Goal: Information Seeking & Learning: Learn about a topic

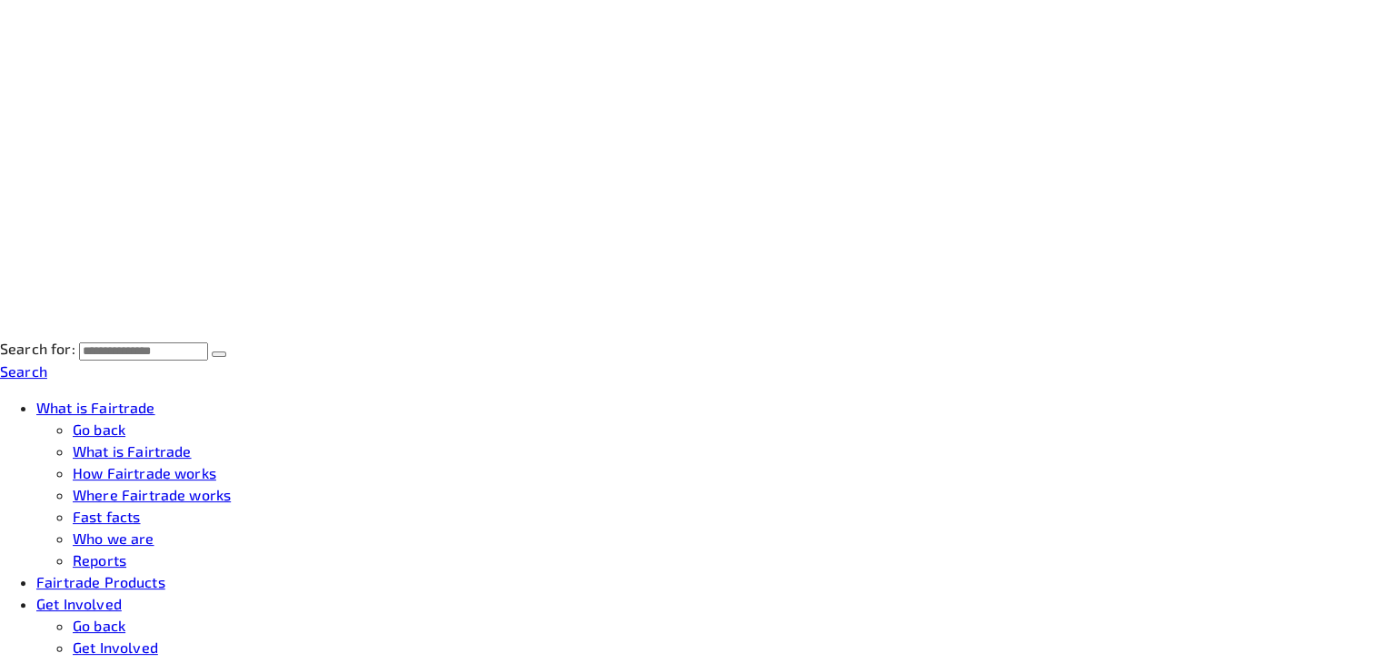
scroll to position [407, 0]
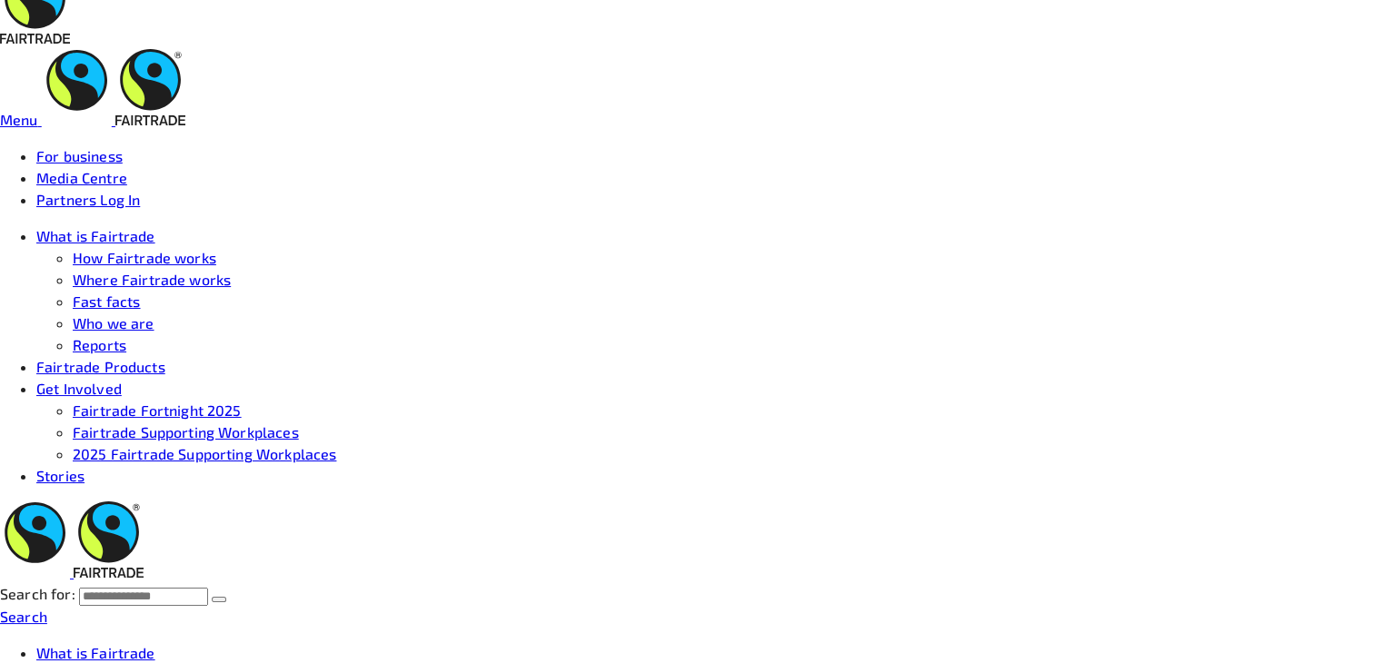
scroll to position [21, 0]
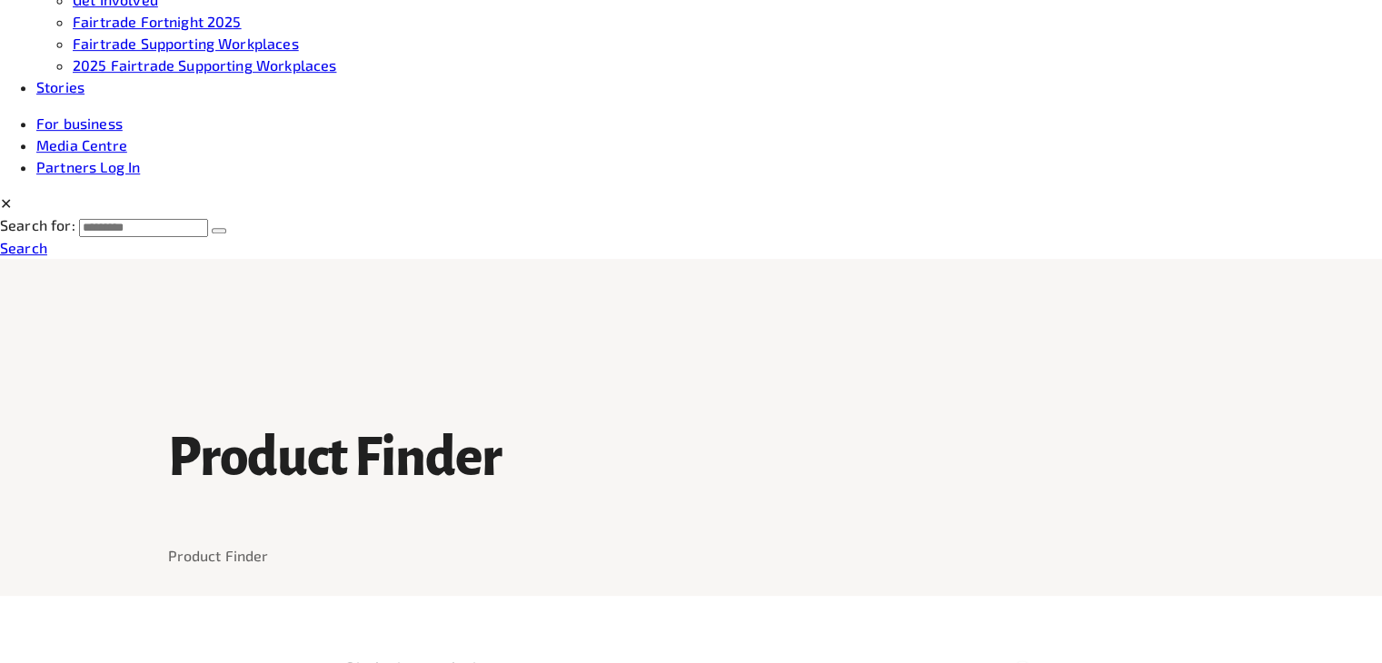
scroll to position [898, 0]
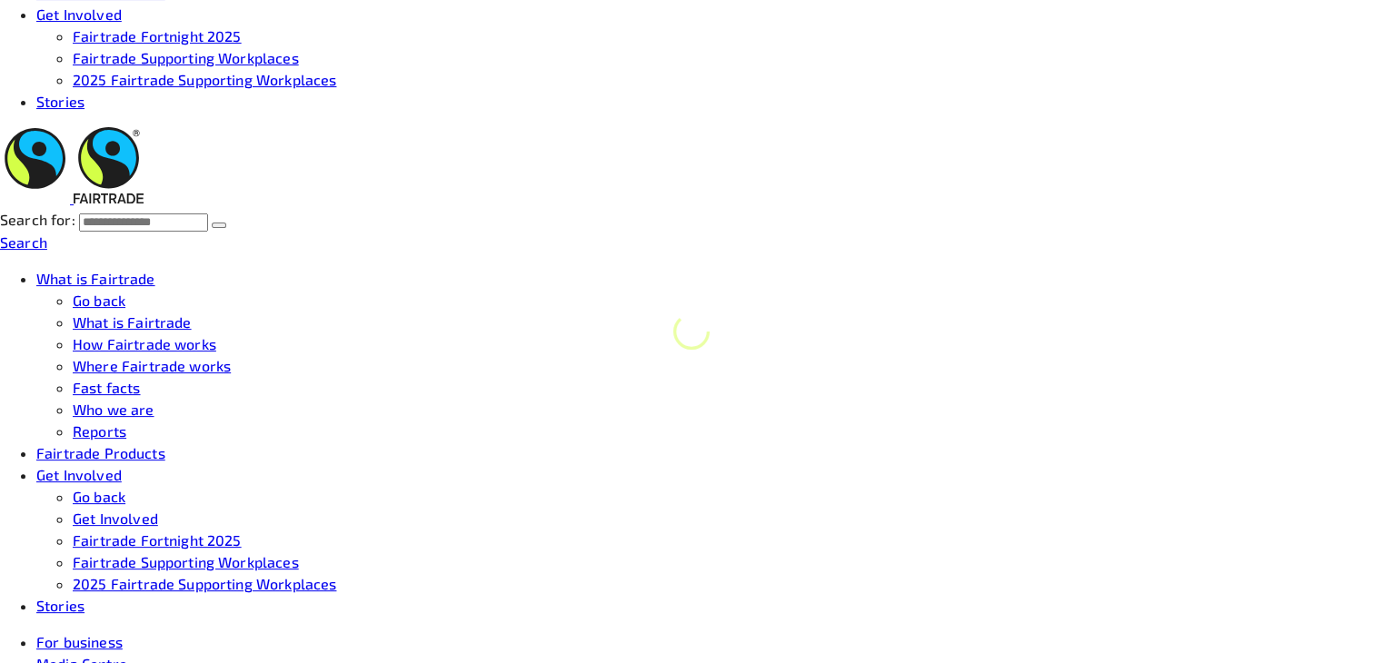
scroll to position [341, 0]
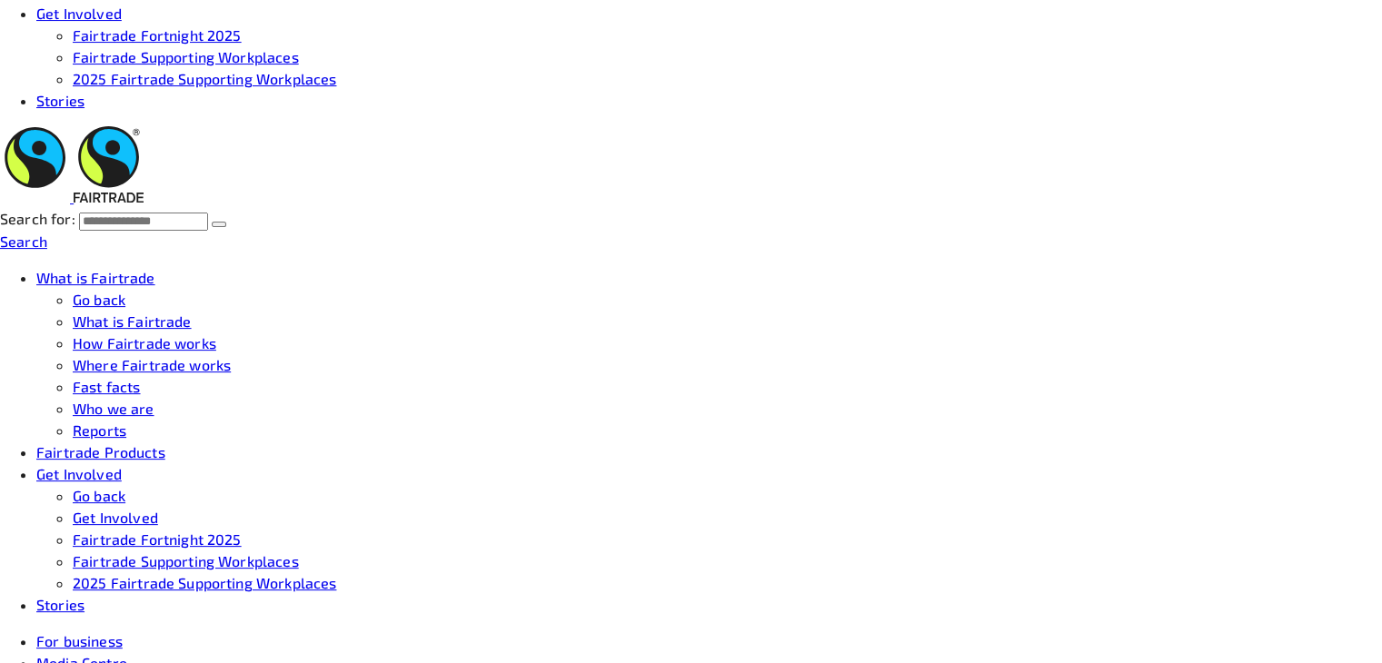
scroll to position [393, 0]
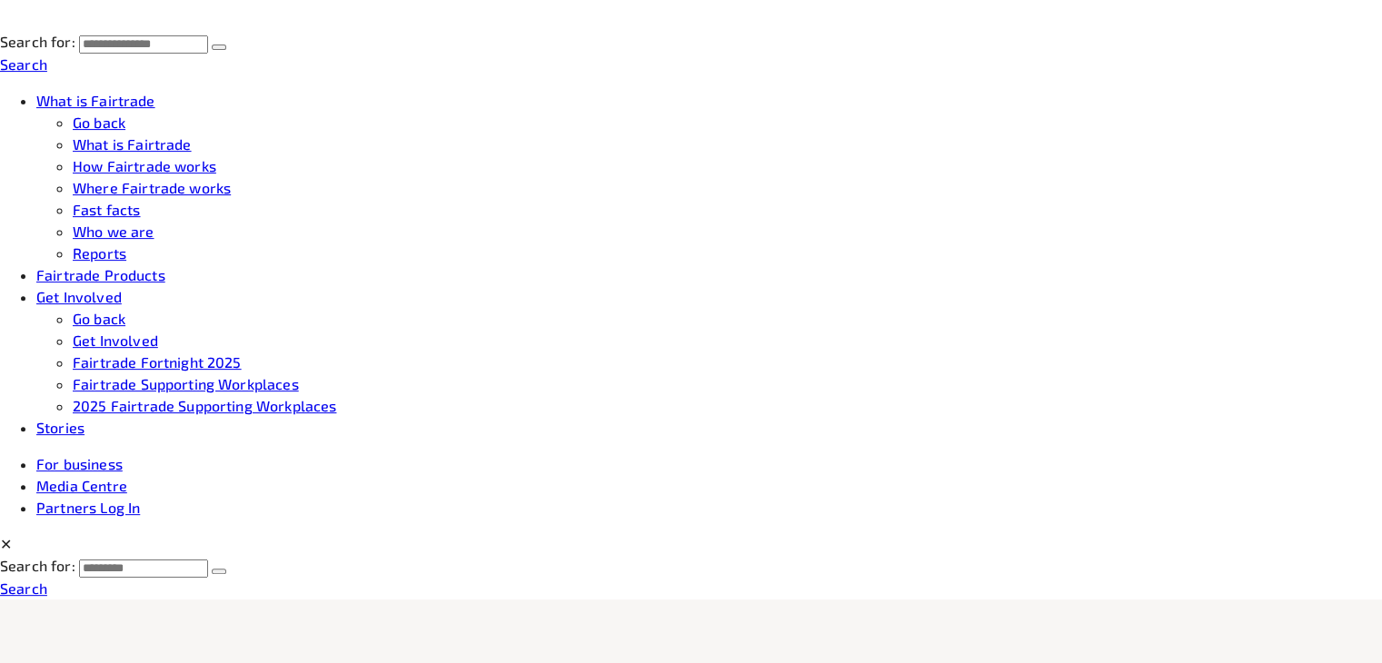
scroll to position [596, 0]
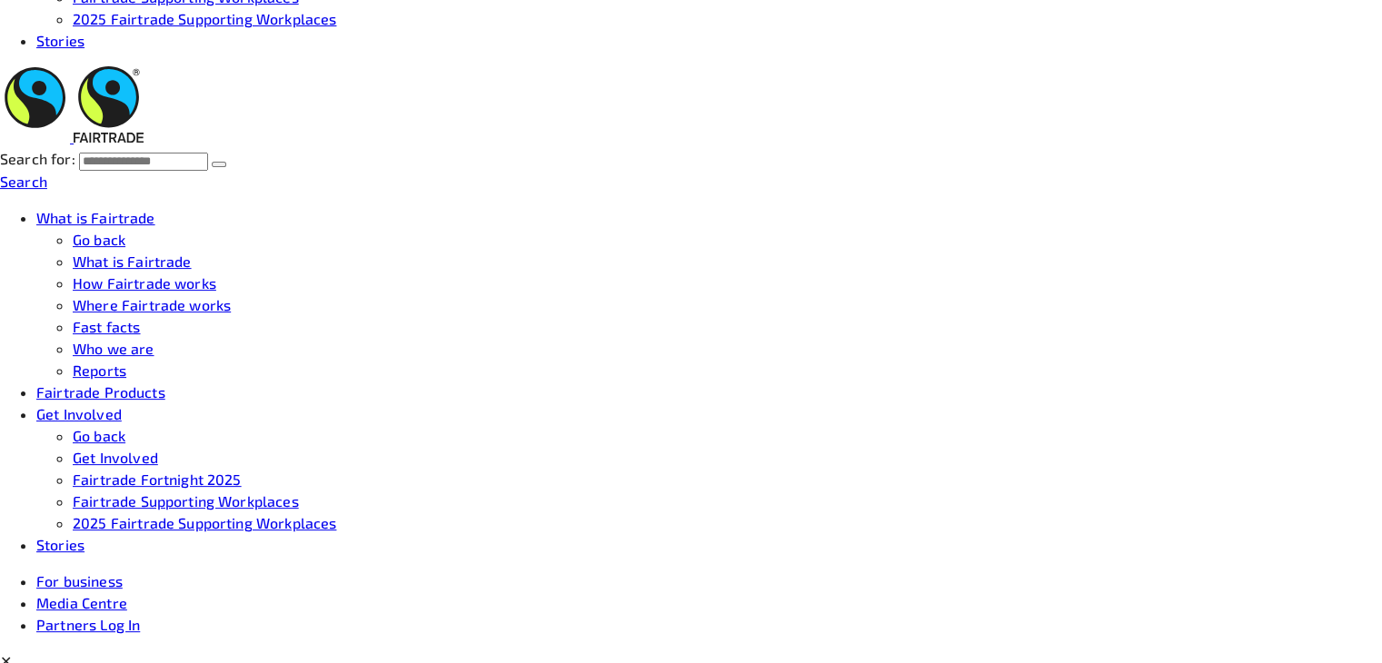
scroll to position [469, 0]
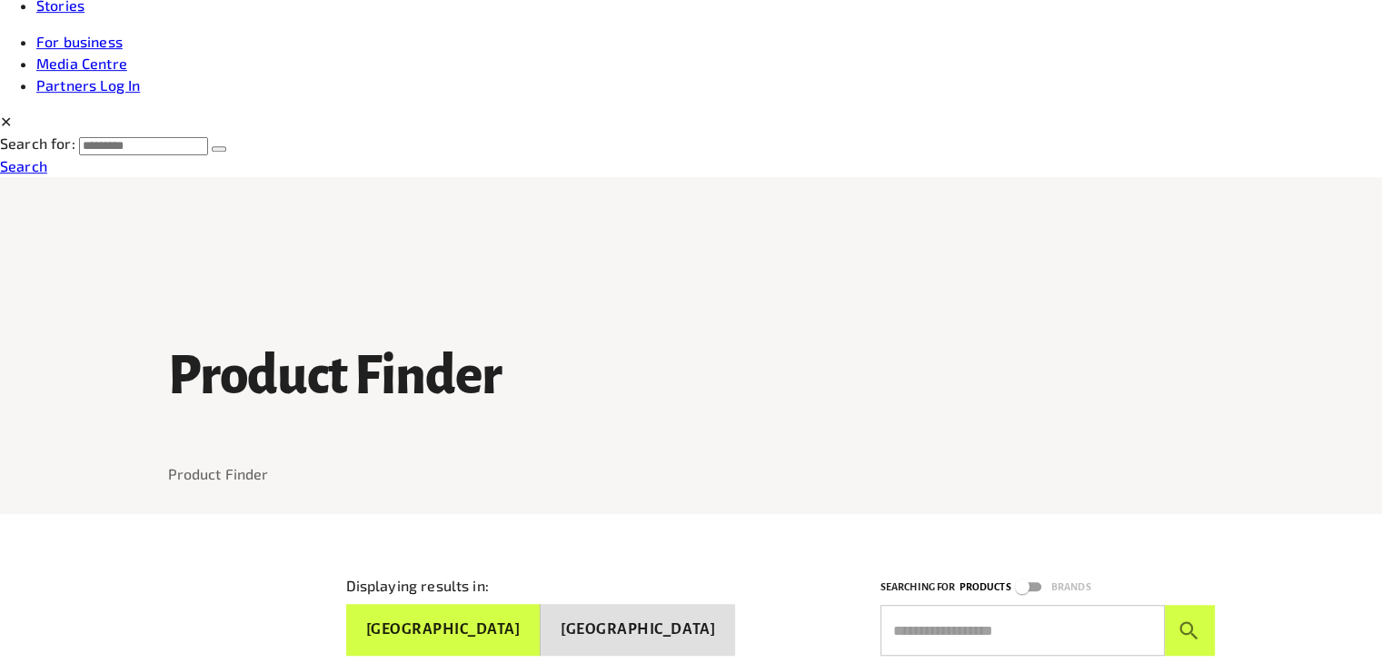
scroll to position [923, 0]
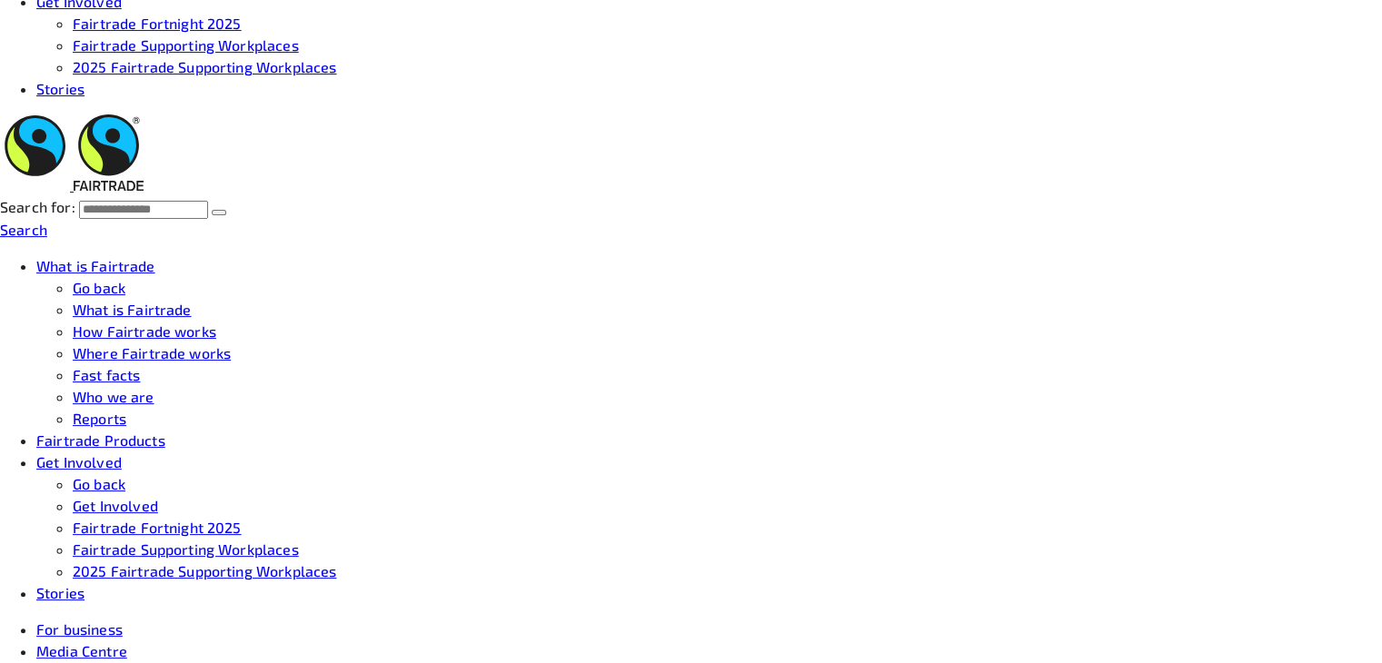
scroll to position [341, 0]
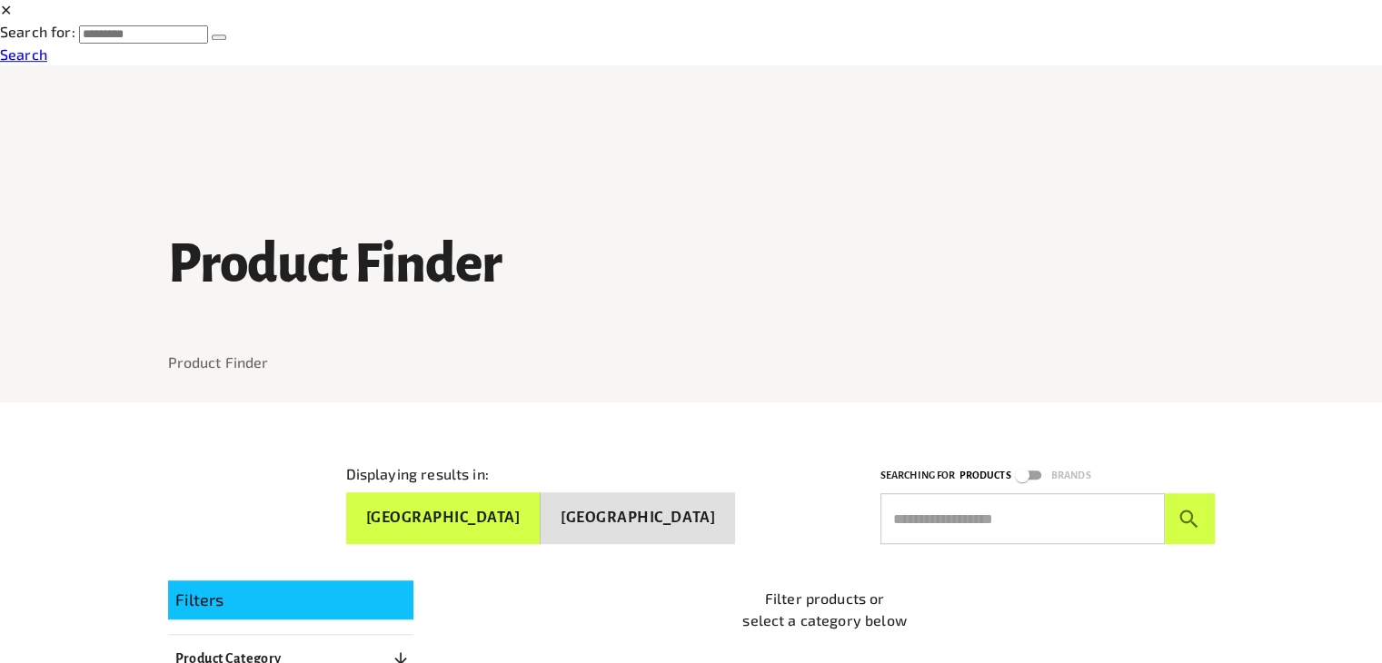
scroll to position [1144, 0]
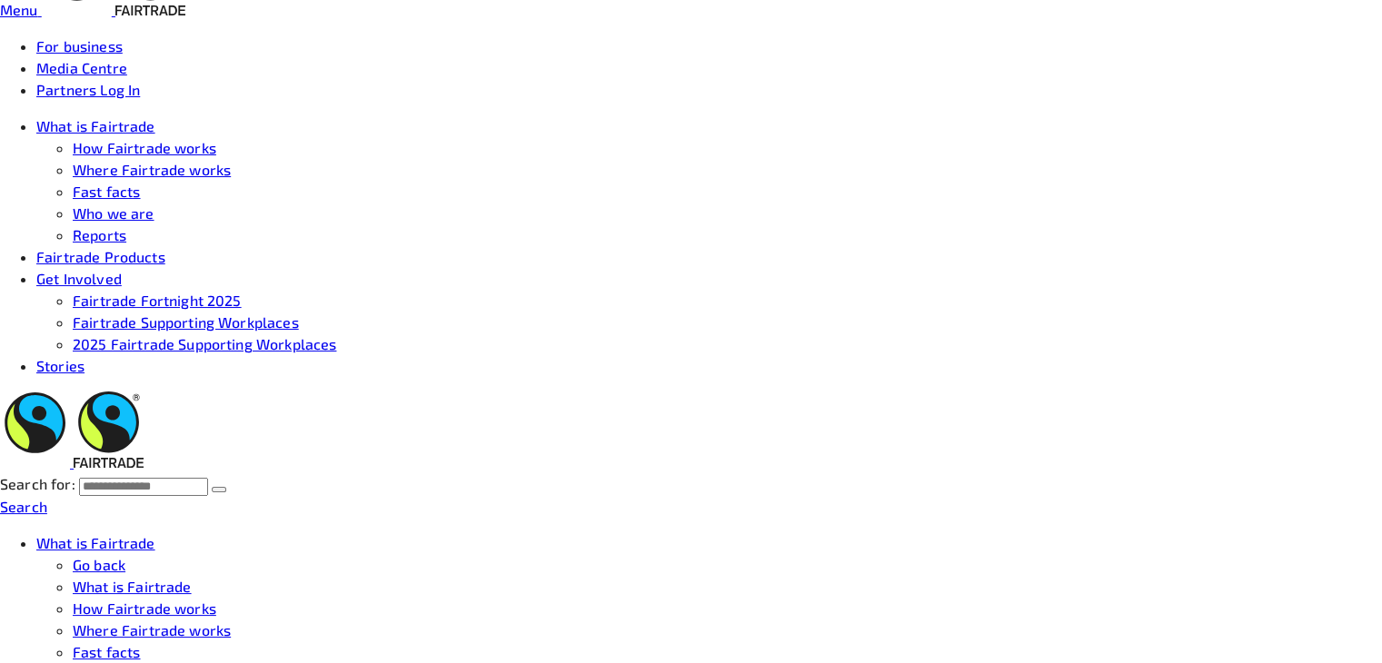
scroll to position [136, 0]
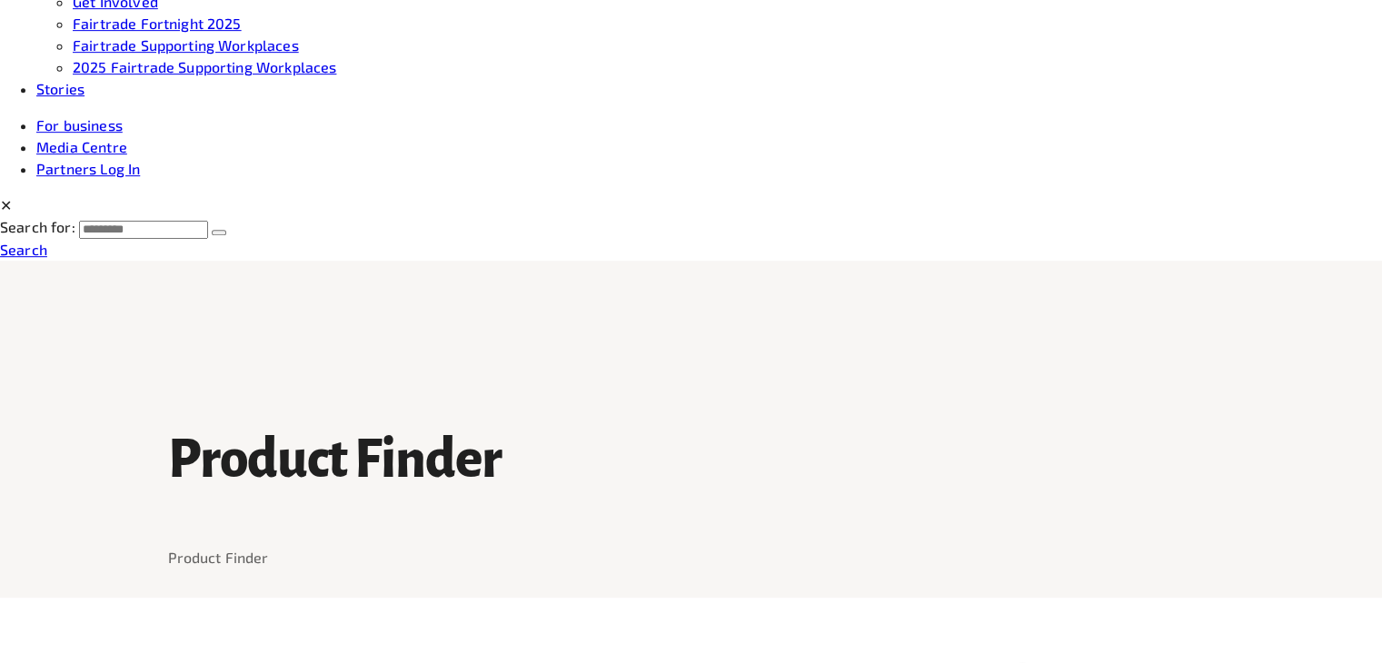
scroll to position [955, 0]
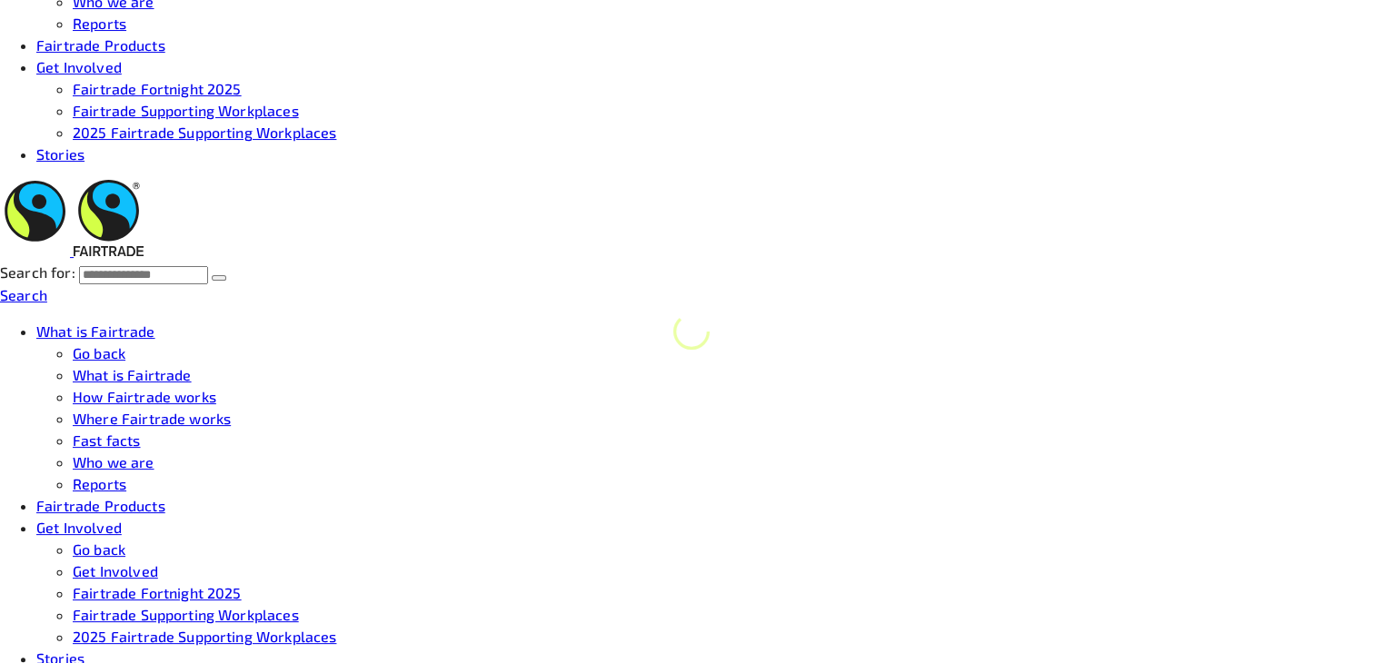
scroll to position [341, 0]
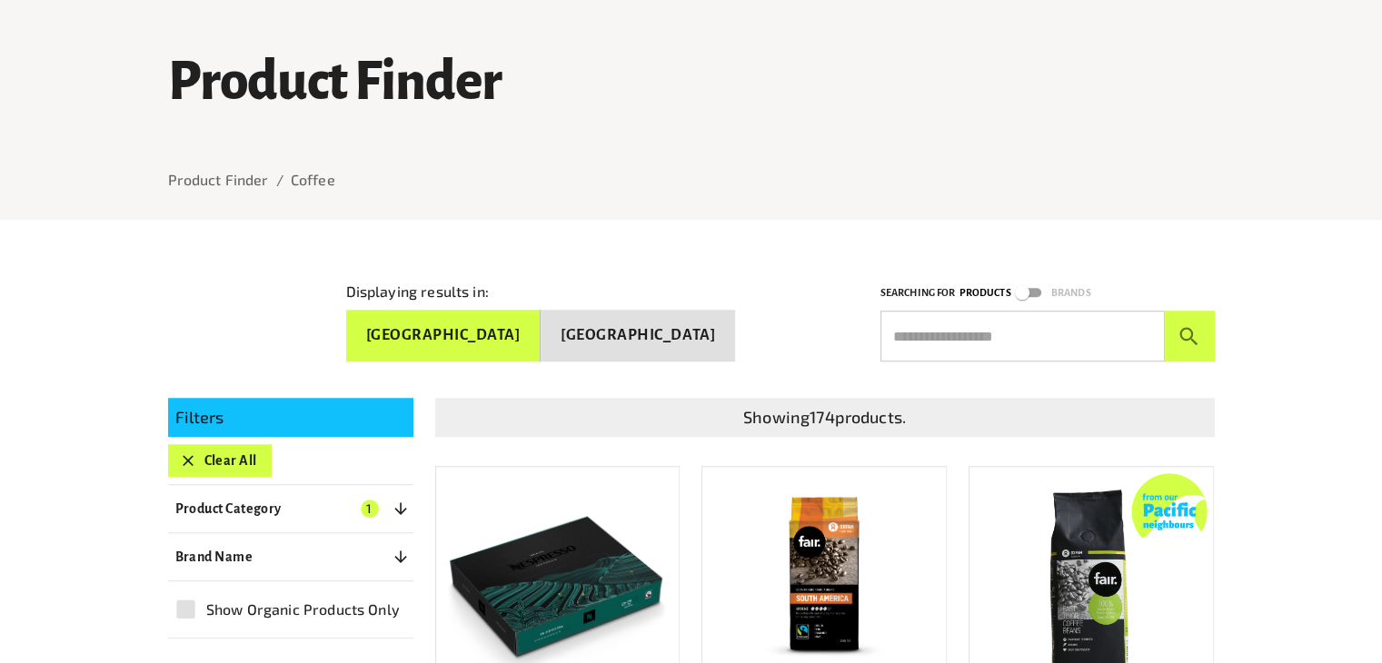
scroll to position [1303, 0]
